Goal: Task Accomplishment & Management: Use online tool/utility

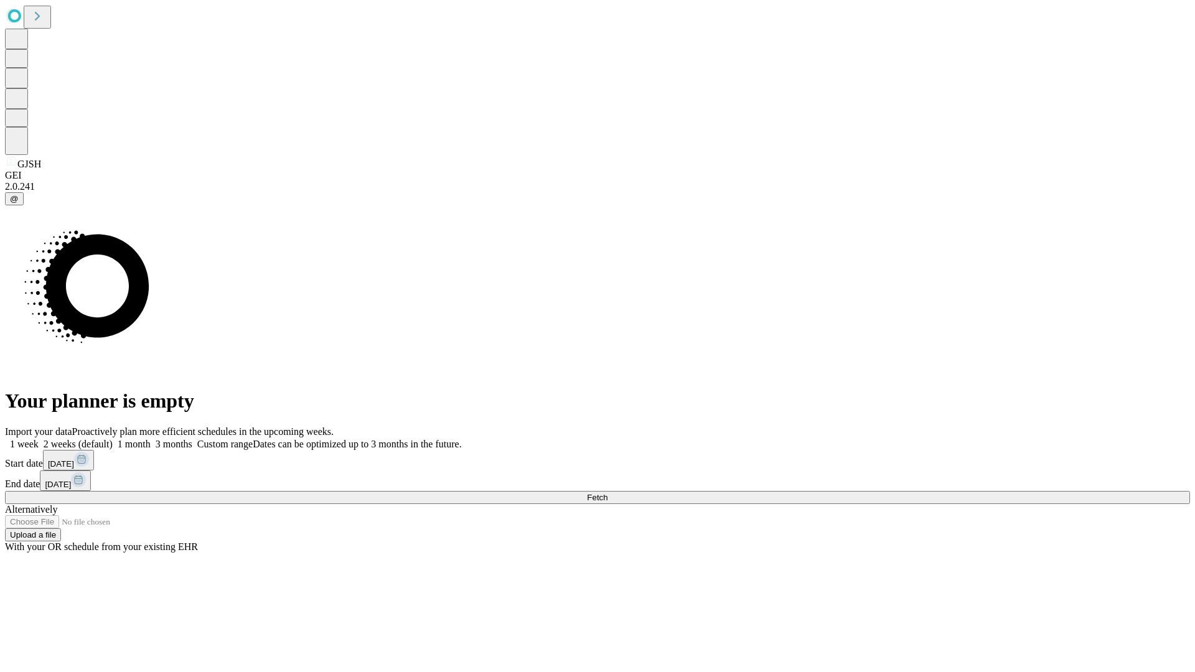
click at [607, 493] on span "Fetch" at bounding box center [597, 497] width 21 height 9
